Goal: Complete application form

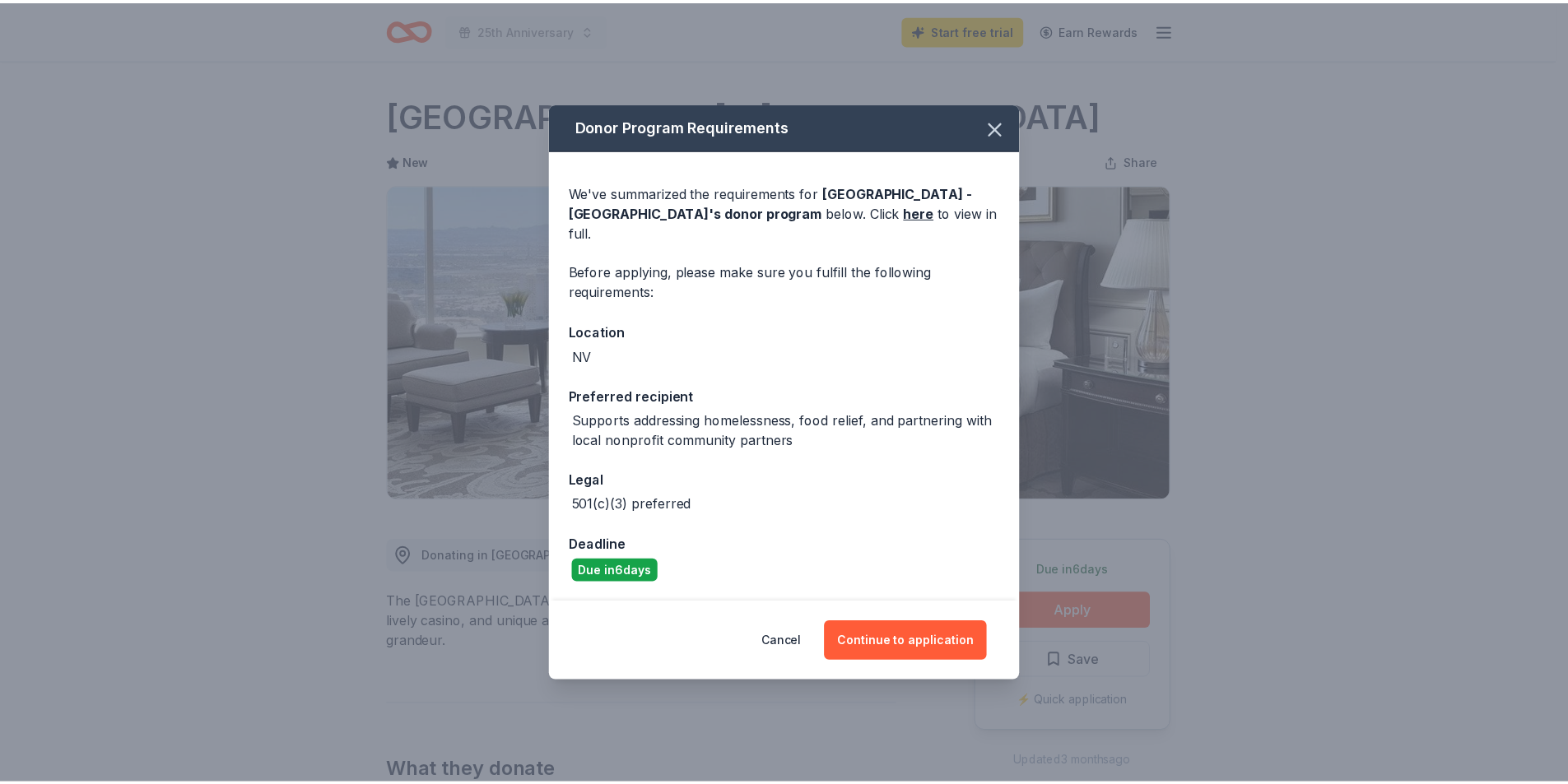
scroll to position [494, 0]
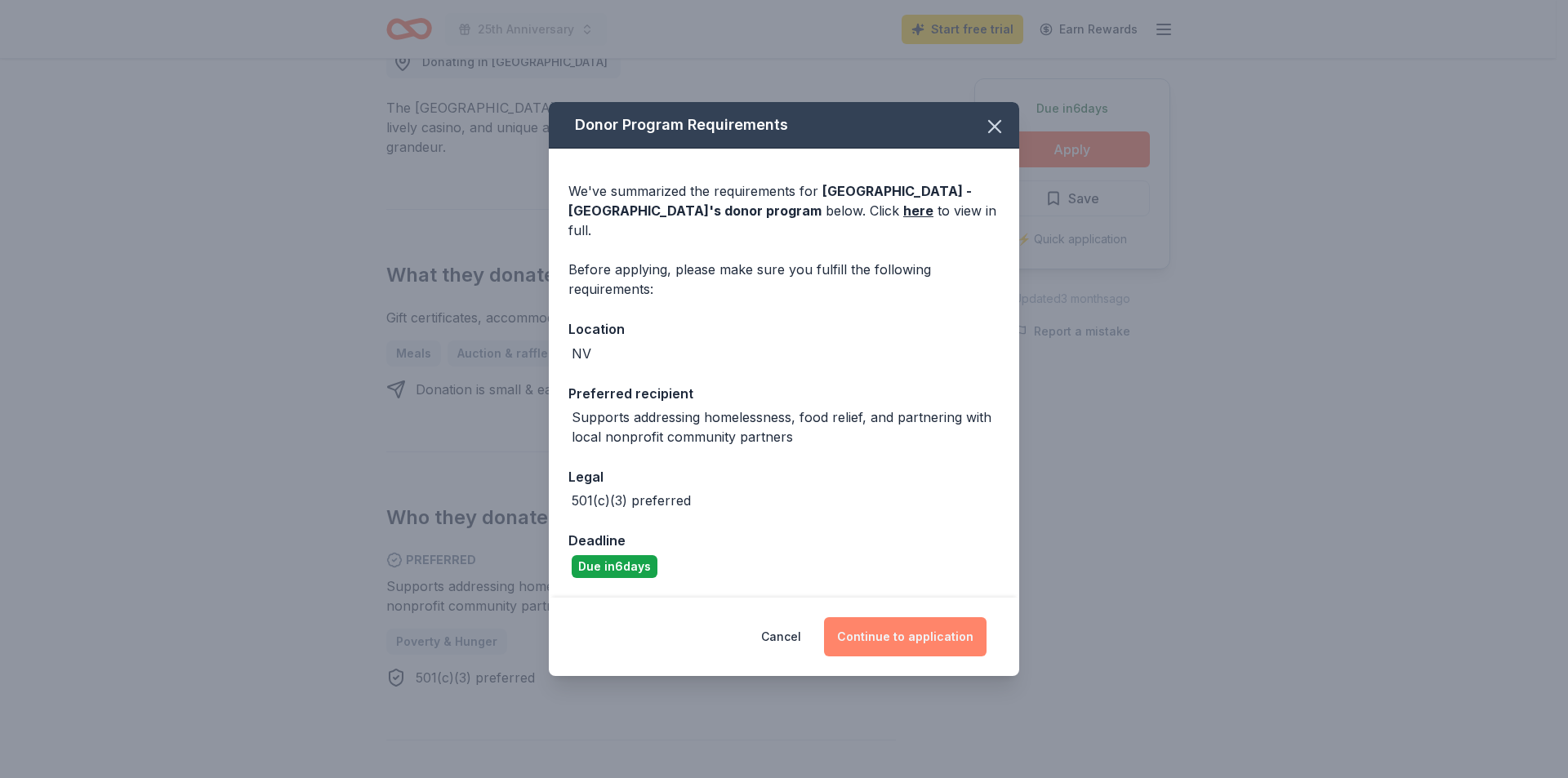
click at [886, 632] on button "Continue to application" at bounding box center [904, 638] width 163 height 40
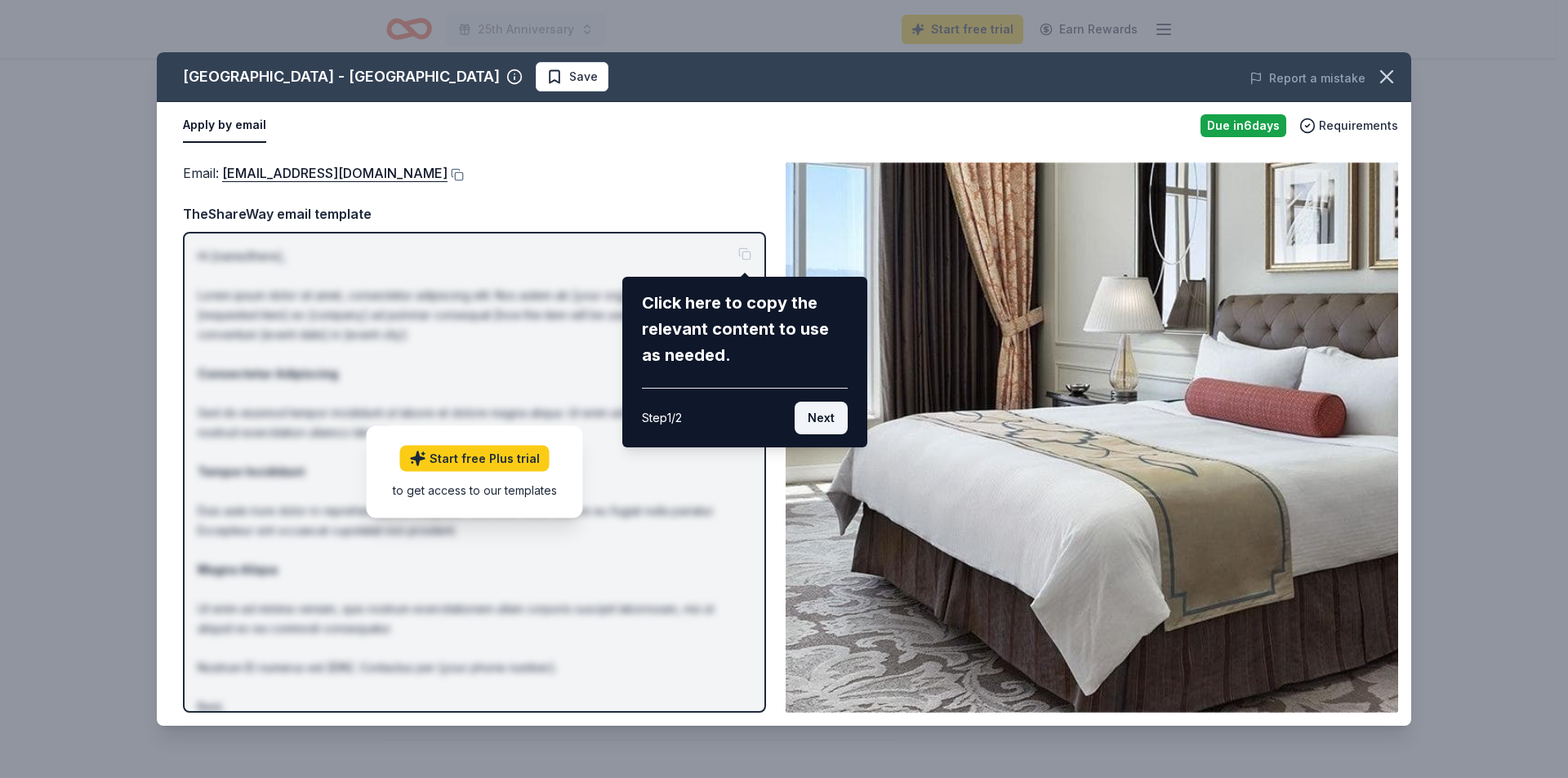
click at [813, 422] on button "Next" at bounding box center [821, 418] width 53 height 32
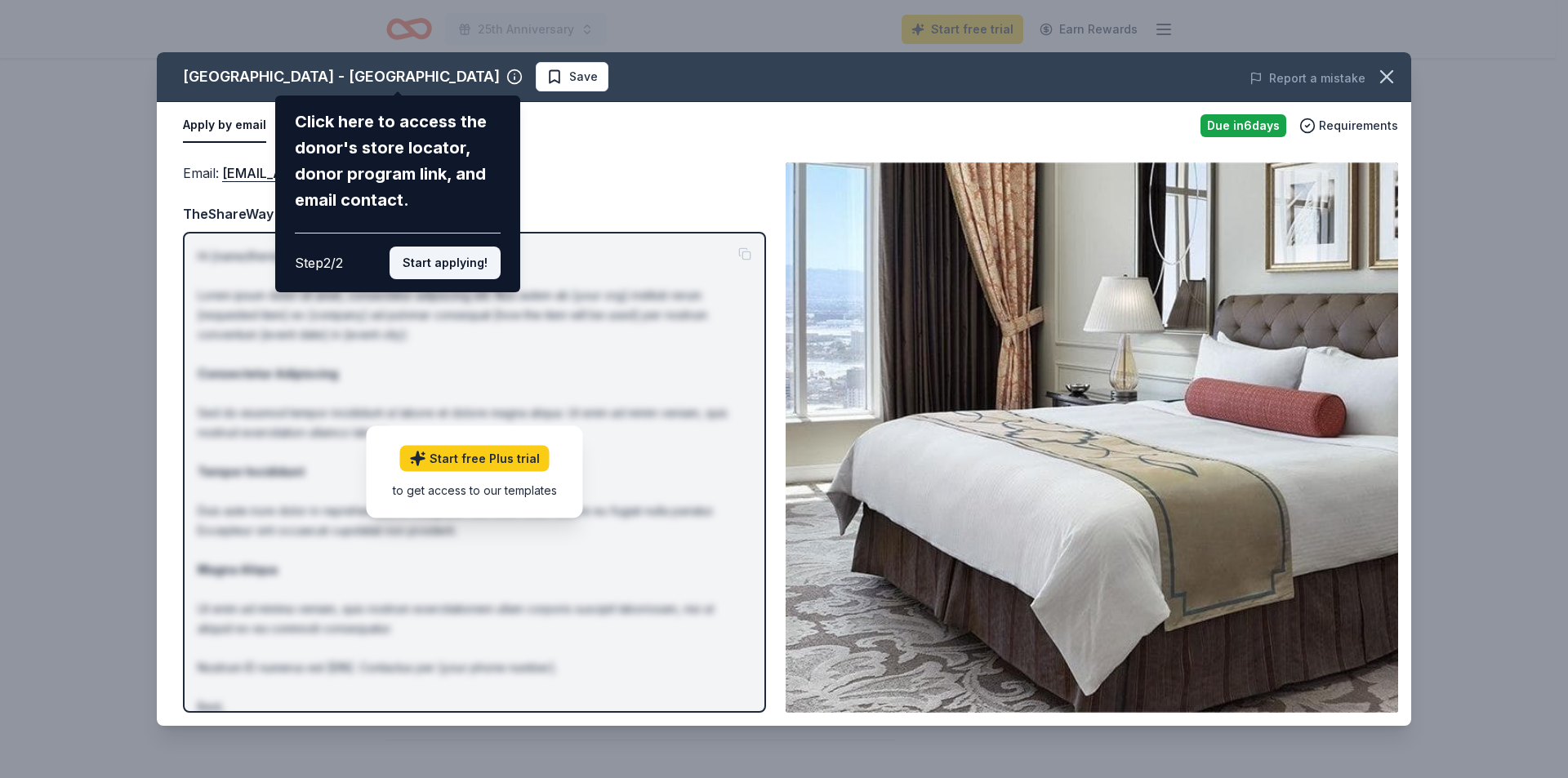
click at [456, 275] on button "Start applying!" at bounding box center [445, 263] width 111 height 32
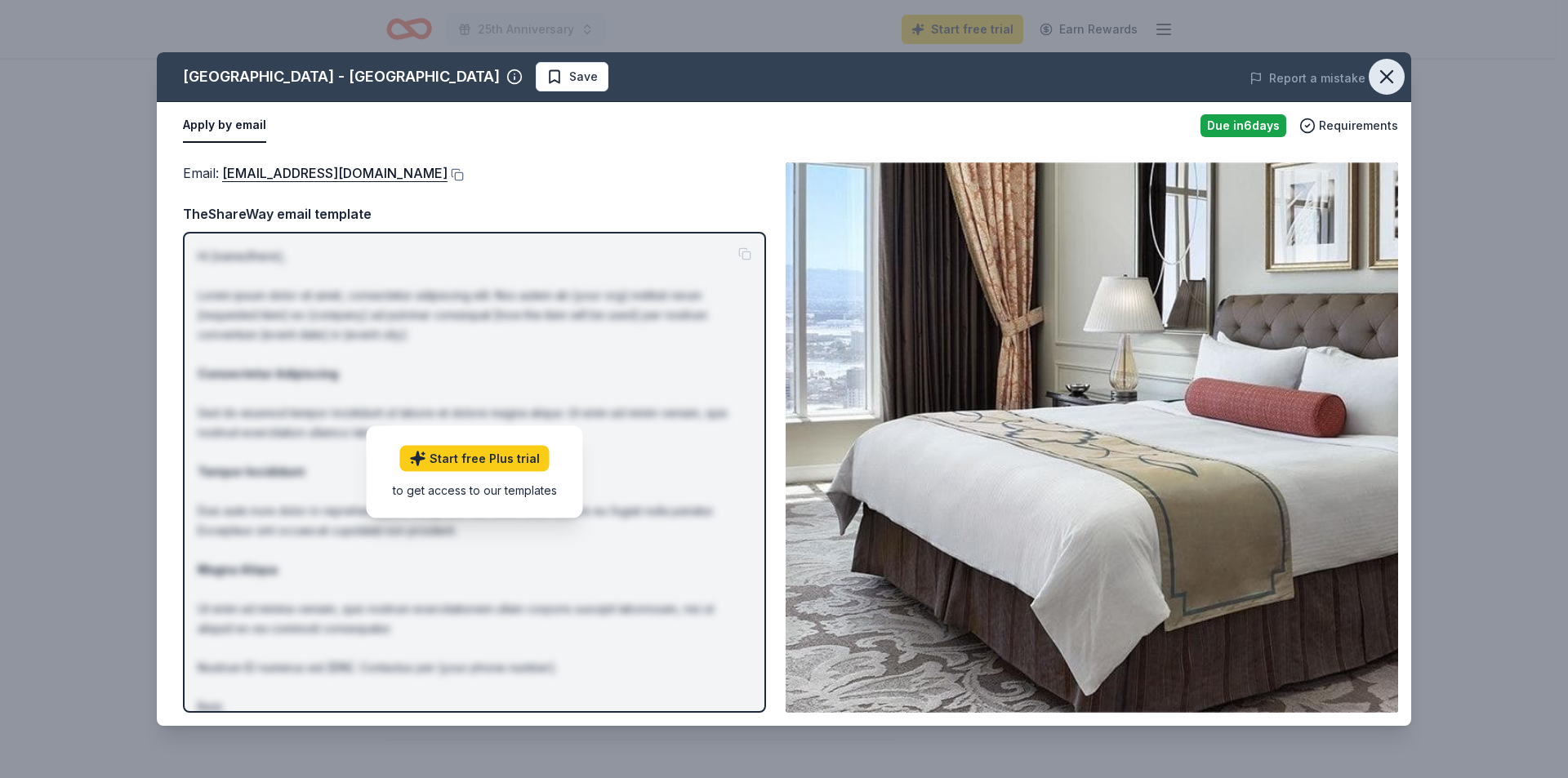
click at [1379, 77] on icon "button" at bounding box center [1385, 76] width 22 height 22
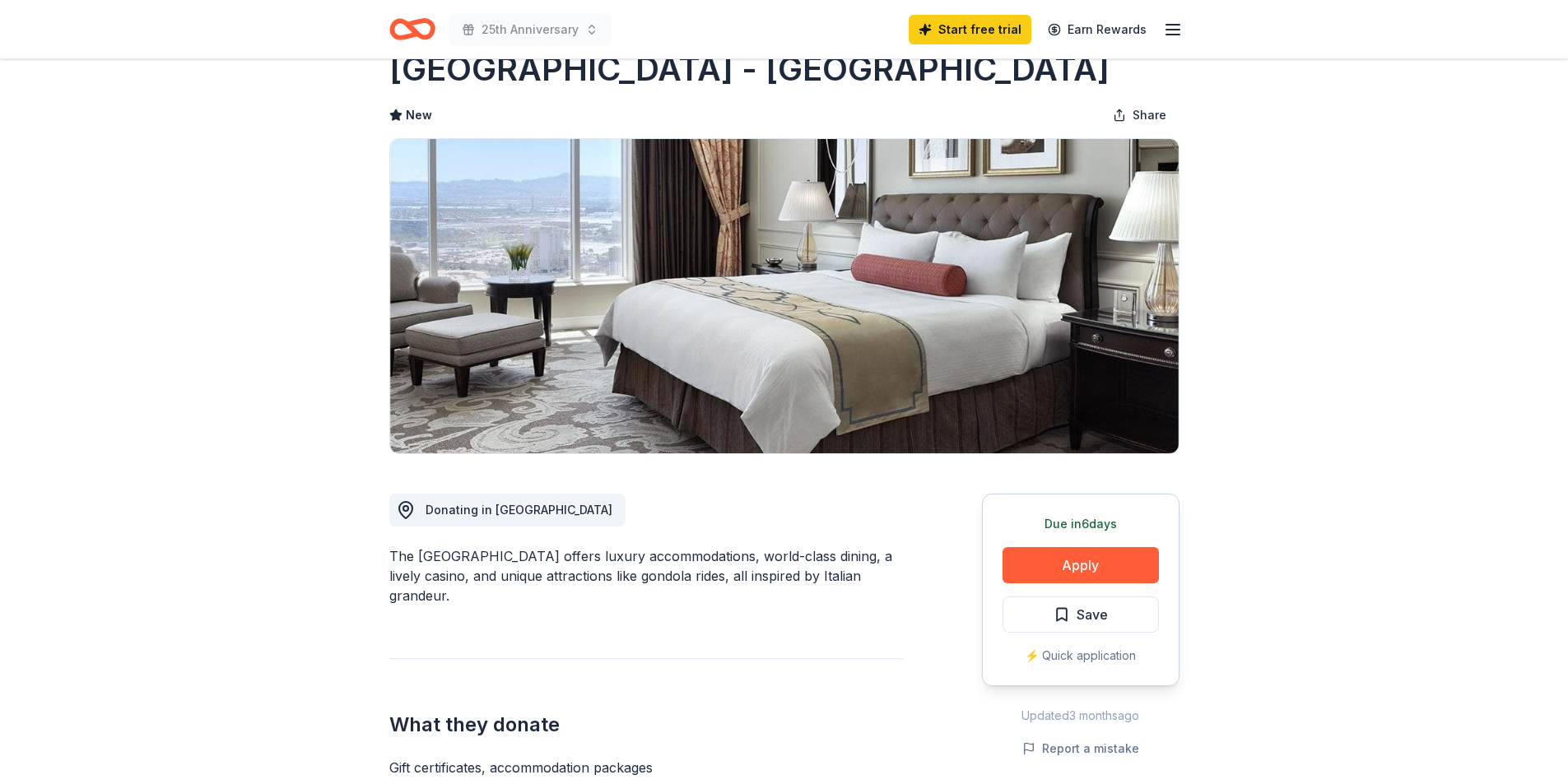
scroll to position [0, 0]
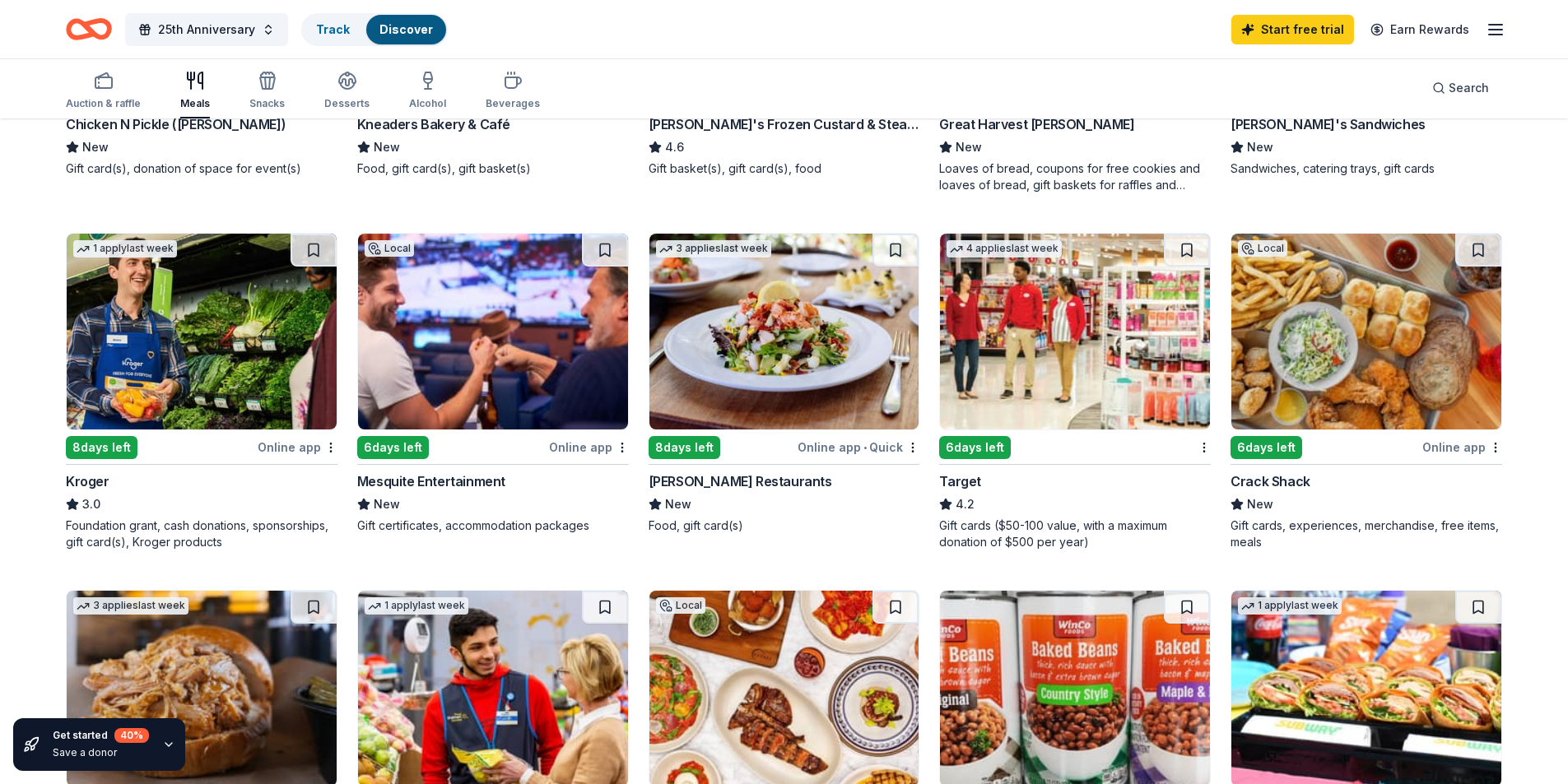
scroll to position [494, 0]
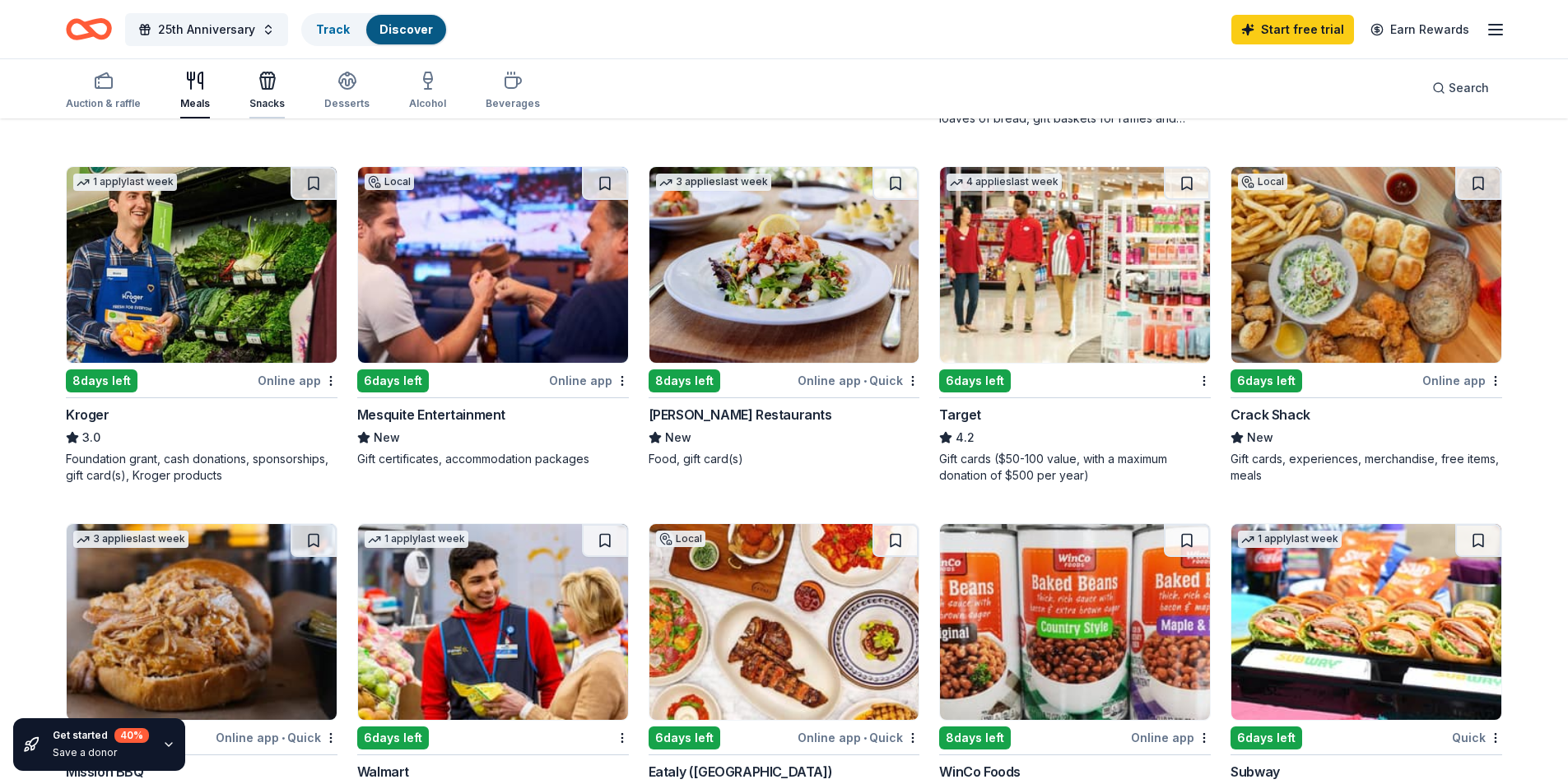
click at [269, 93] on div "Snacks" at bounding box center [266, 91] width 35 height 40
